Goal: Task Accomplishment & Management: Manage account settings

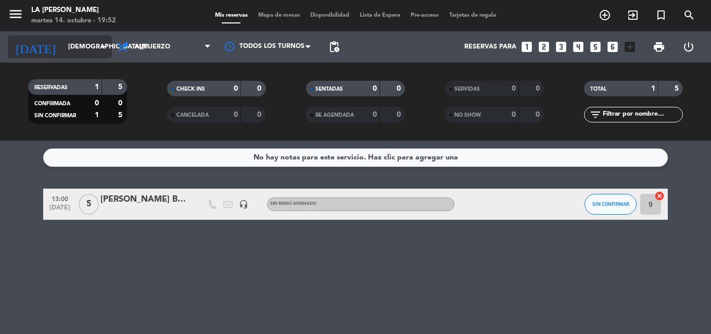
click at [105, 46] on icon "arrow_drop_down" at bounding box center [103, 47] width 12 height 12
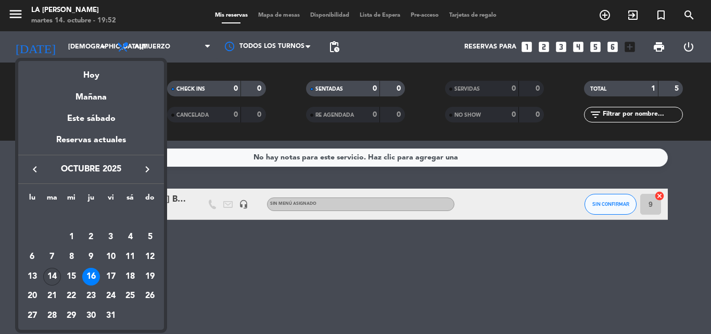
click at [48, 274] on div "14" at bounding box center [52, 276] width 18 height 18
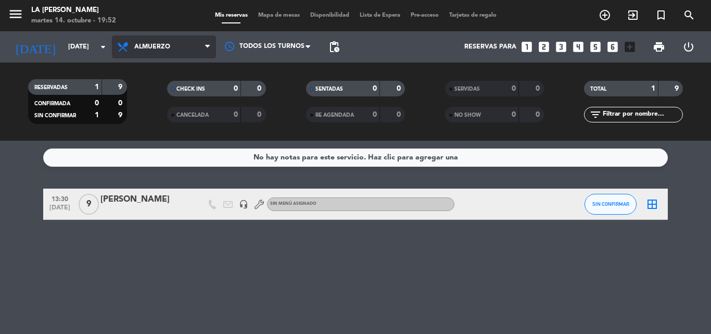
click at [207, 45] on icon at bounding box center [207, 47] width 5 height 8
click at [168, 117] on div "menu LA [PERSON_NAME][DATE] 14. octubre - 19:52 Mis reservas Mapa de mesas Disp…" at bounding box center [355, 70] width 711 height 141
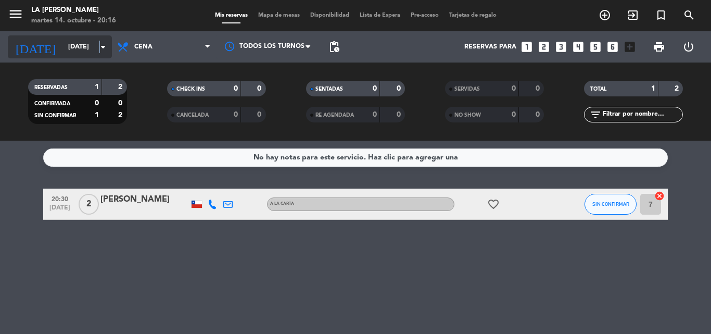
click at [100, 48] on icon "arrow_drop_down" at bounding box center [103, 47] width 12 height 12
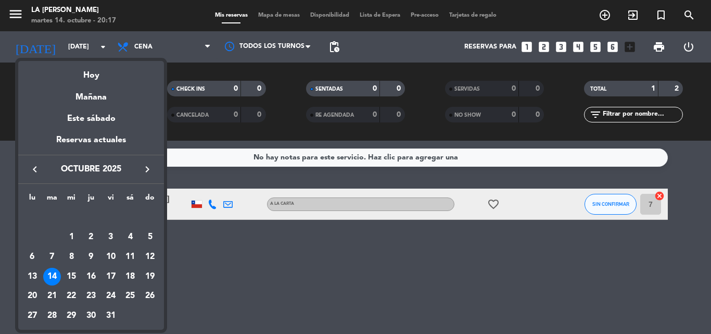
click at [209, 292] on div at bounding box center [355, 167] width 711 height 334
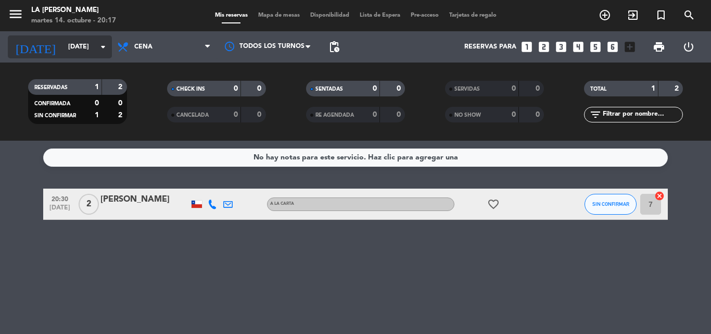
click at [107, 44] on icon "arrow_drop_down" at bounding box center [103, 47] width 12 height 12
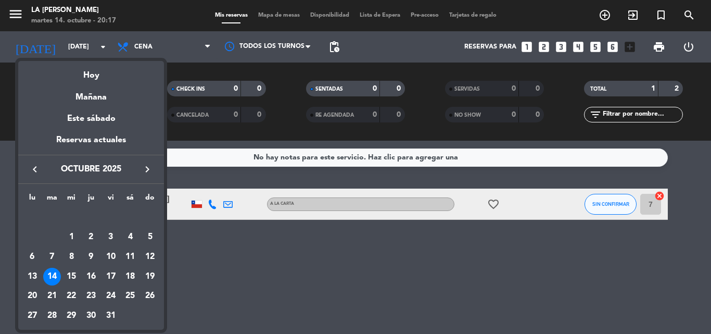
click at [148, 273] on div "19" at bounding box center [150, 276] width 18 height 18
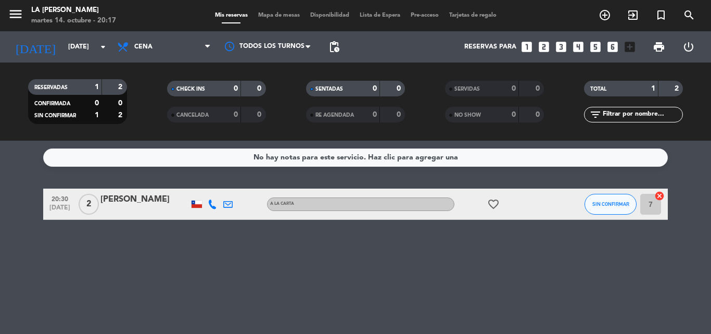
type input "[DATE]"
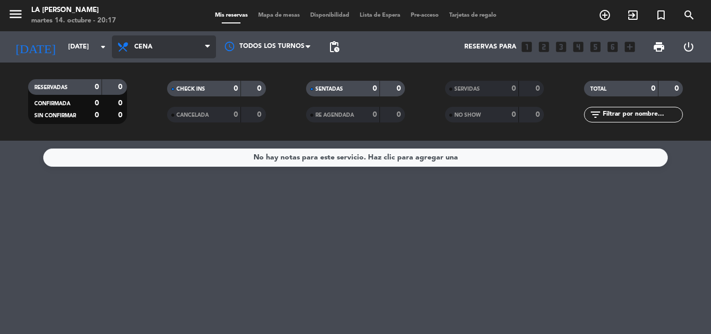
click at [208, 47] on icon at bounding box center [207, 47] width 5 height 8
click at [177, 92] on div "menu LA [PERSON_NAME][DATE] 14. octubre - 20:17 Mis reservas Mapa de mesas Disp…" at bounding box center [355, 70] width 711 height 141
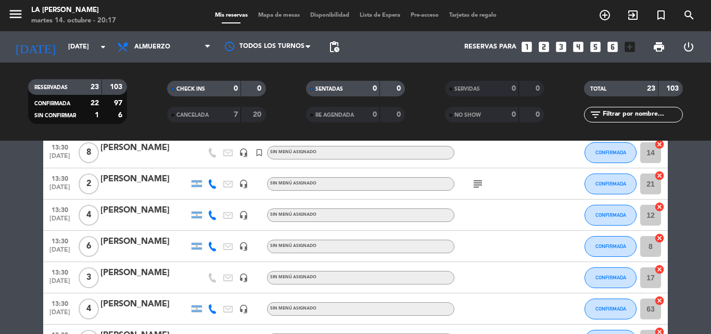
scroll to position [555, 0]
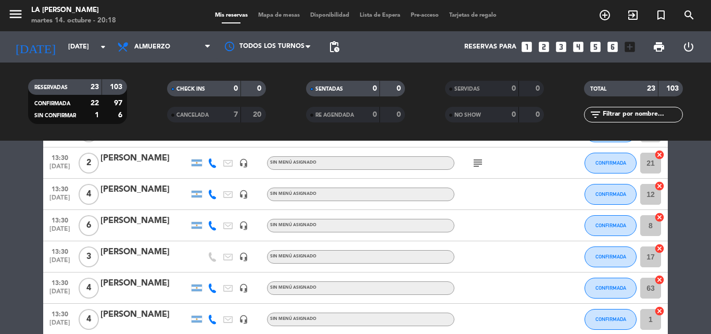
click at [130, 283] on div "[PERSON_NAME]" at bounding box center [144, 283] width 88 height 14
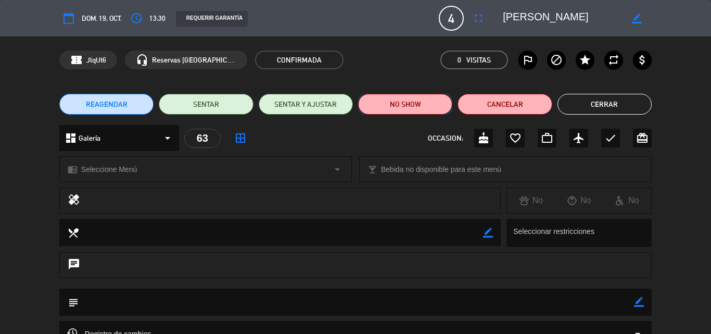
click at [418, 104] on button "NO SHOW" at bounding box center [405, 104] width 94 height 21
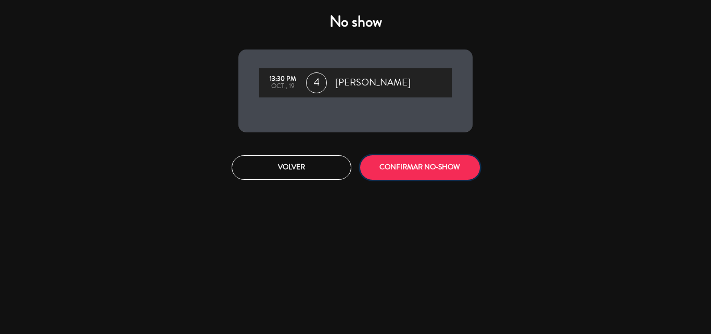
click at [404, 170] on button "CONFIRMAR NO-SHOW" at bounding box center [420, 167] width 120 height 24
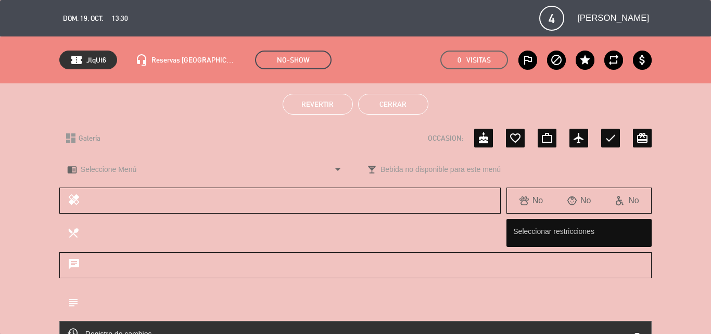
click at [33, 164] on div "chrome_reader_mode Seleccione Menú arrow_drop_down local_bar Bebida no disponib…" at bounding box center [355, 174] width 711 height 26
